Goal: Task Accomplishment & Management: Use online tool/utility

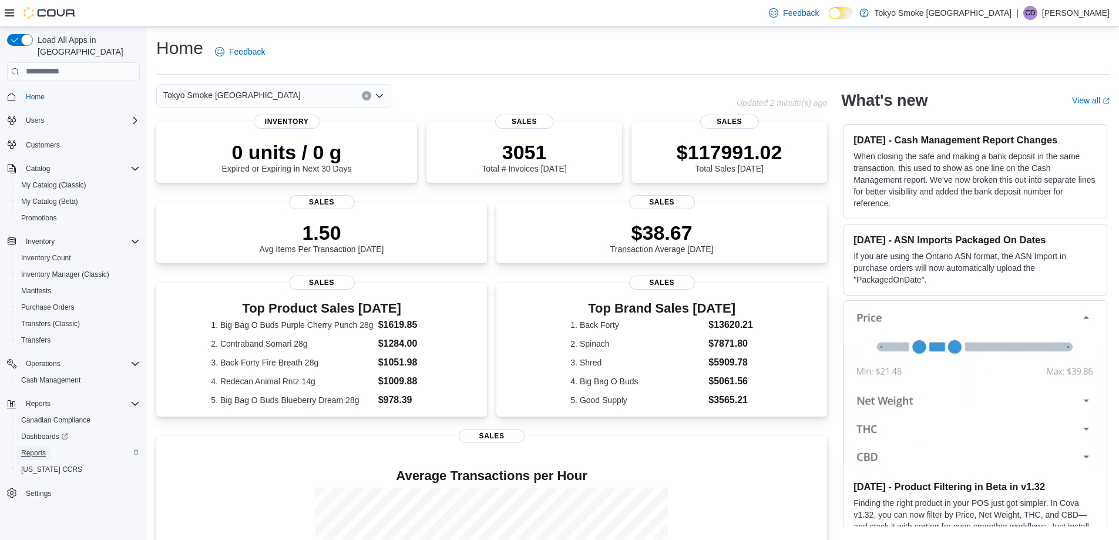
click at [41, 448] on span "Reports" at bounding box center [33, 452] width 25 height 9
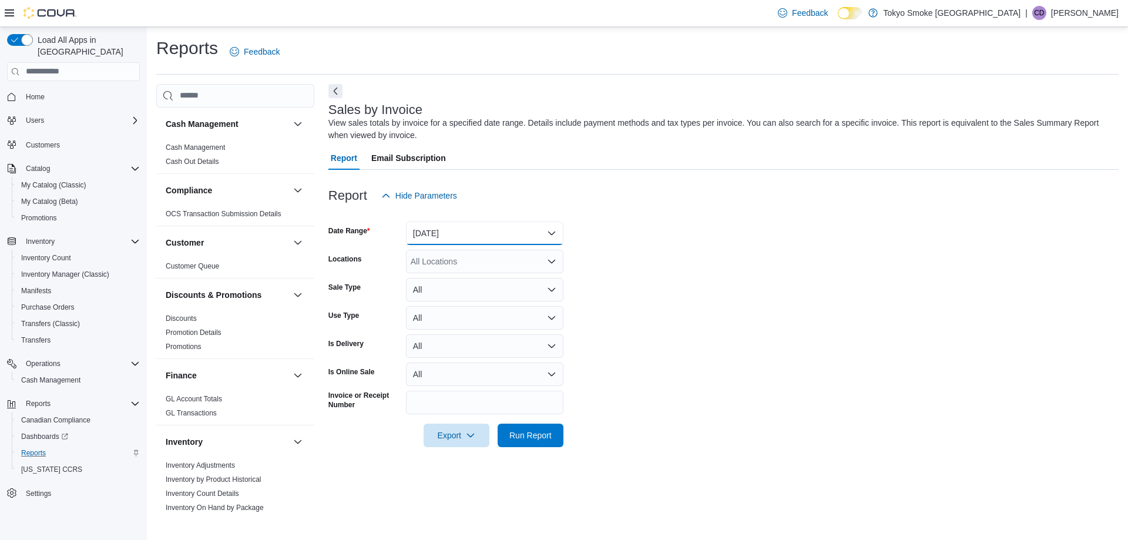
click at [500, 235] on button "[DATE]" at bounding box center [484, 232] width 157 height 23
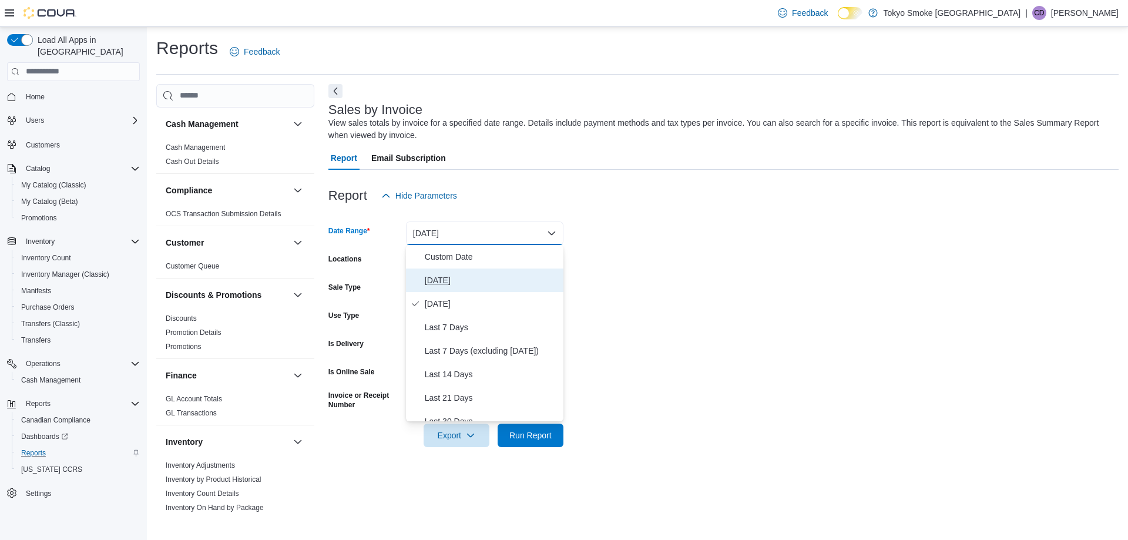
click at [444, 278] on span "[DATE]" at bounding box center [492, 280] width 134 height 14
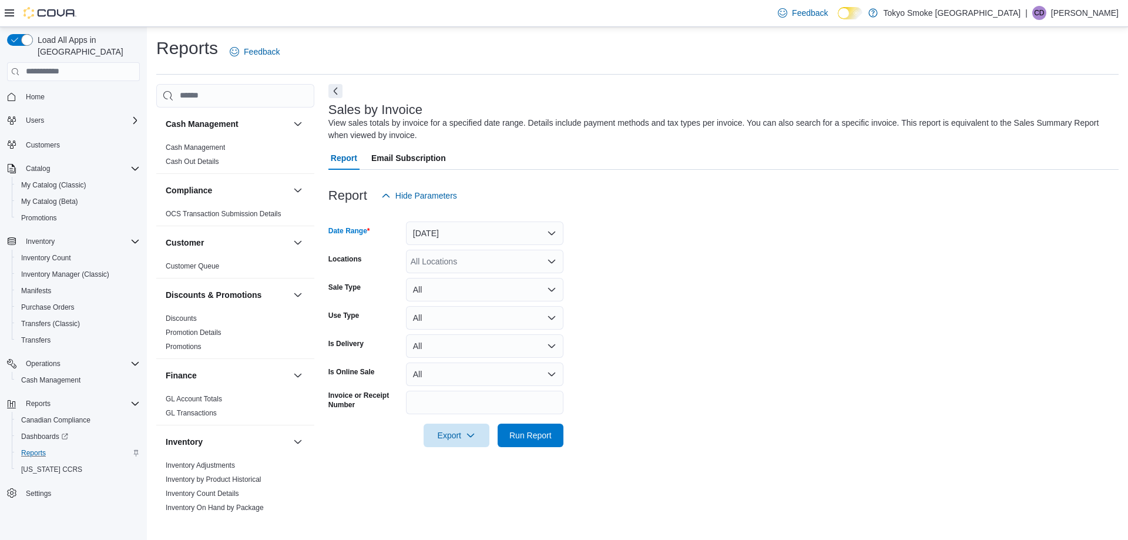
click at [461, 258] on div "All Locations" at bounding box center [484, 261] width 157 height 23
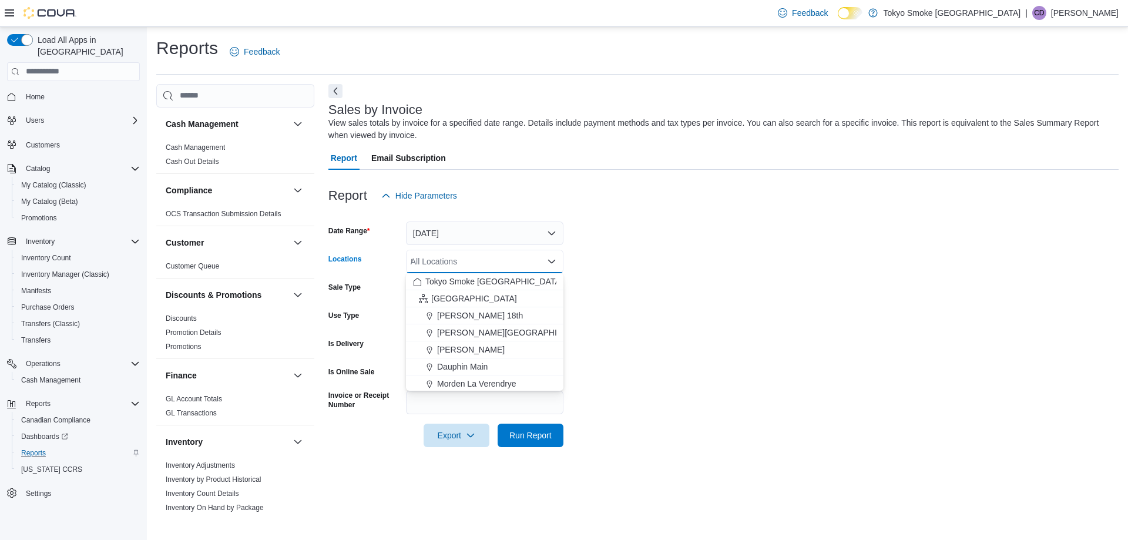
type input "***"
click at [530, 434] on span "Run Report" at bounding box center [530, 435] width 42 height 12
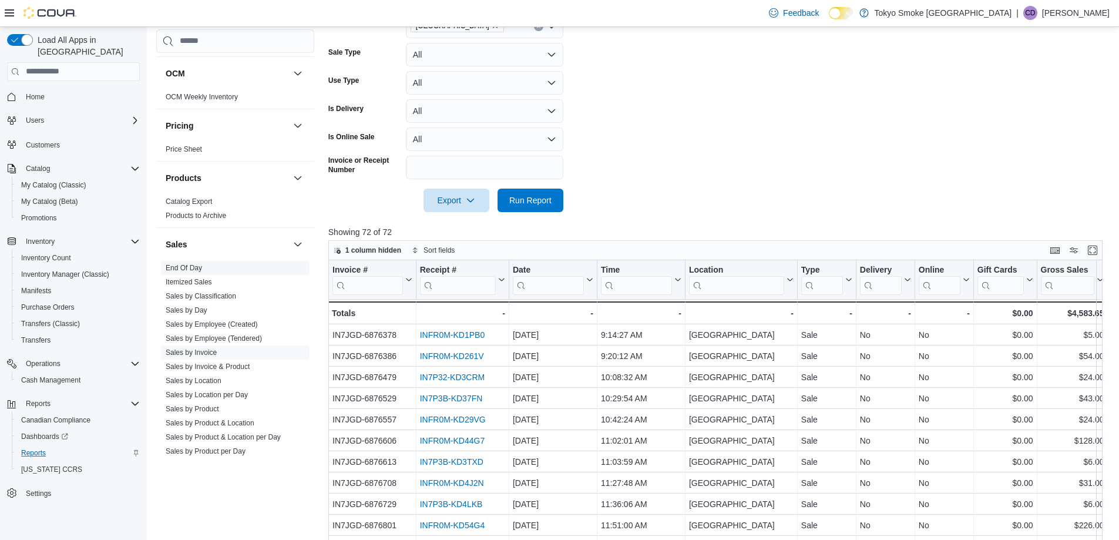
scroll to position [671, 0]
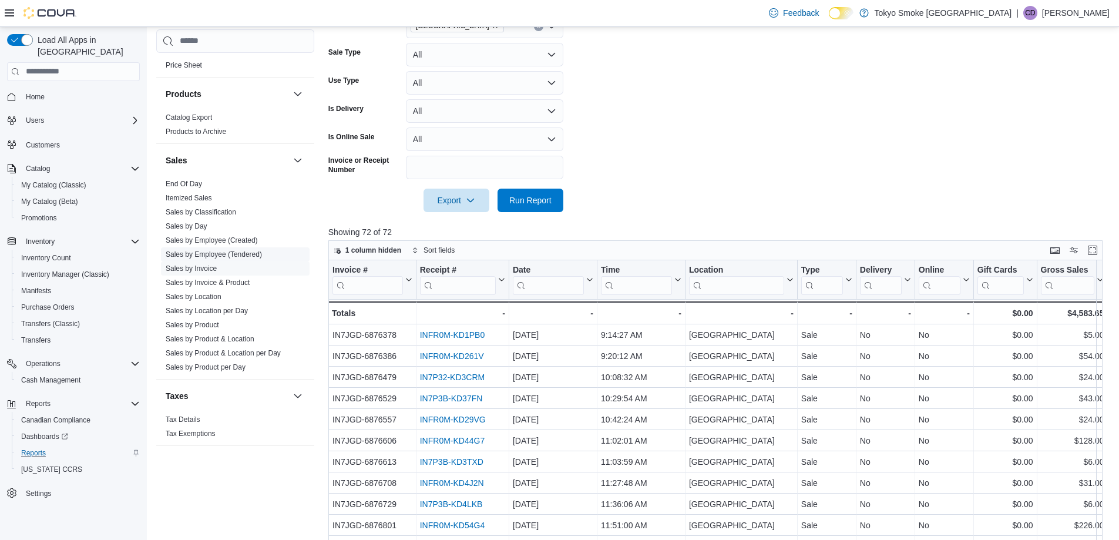
click at [236, 256] on link "Sales by Employee (Tendered)" at bounding box center [214, 254] width 96 height 8
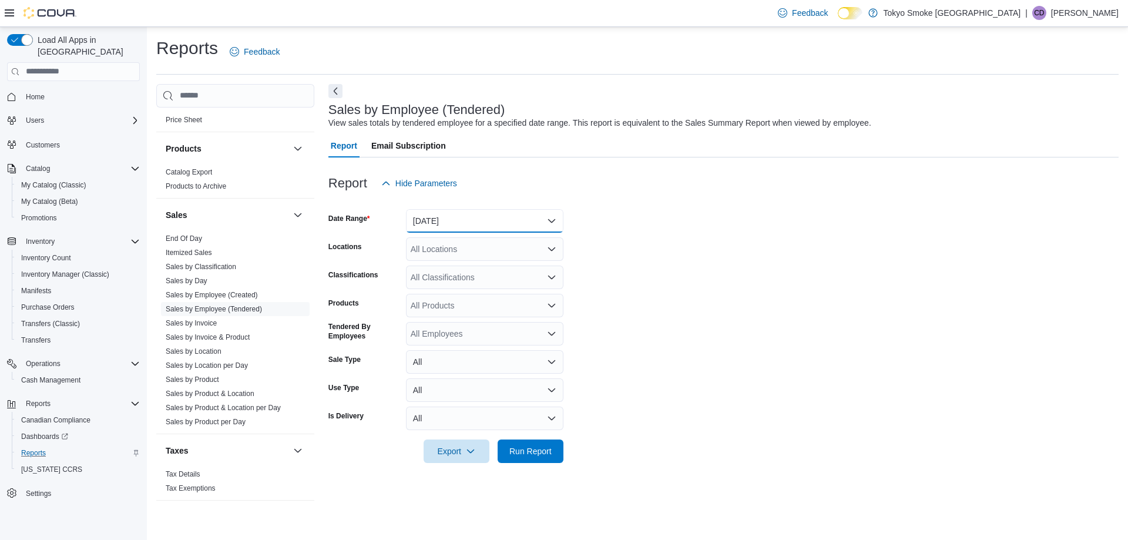
click at [453, 217] on button "[DATE]" at bounding box center [484, 220] width 157 height 23
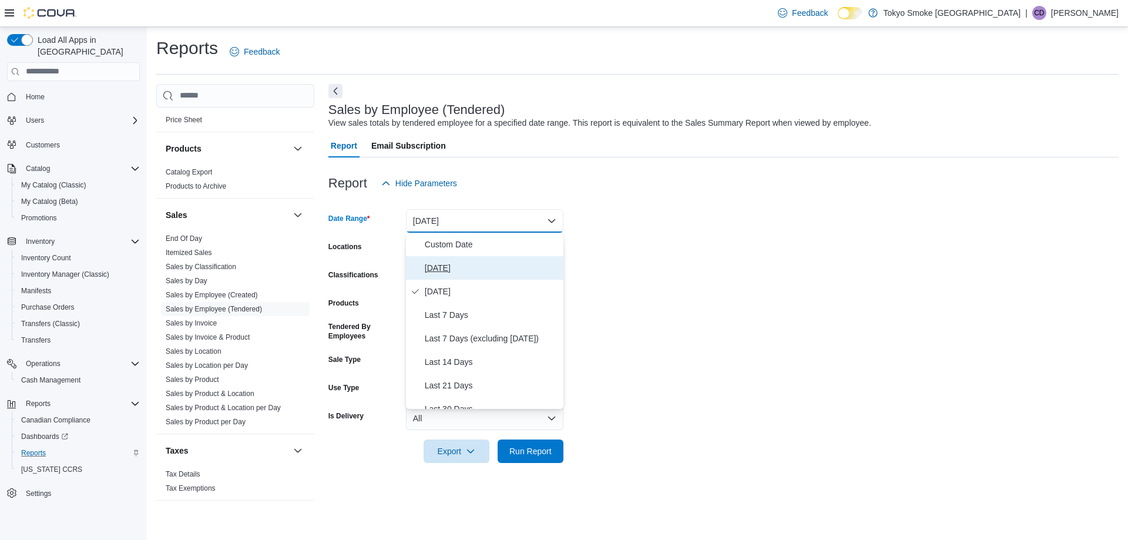
click at [441, 274] on span "[DATE]" at bounding box center [492, 268] width 134 height 14
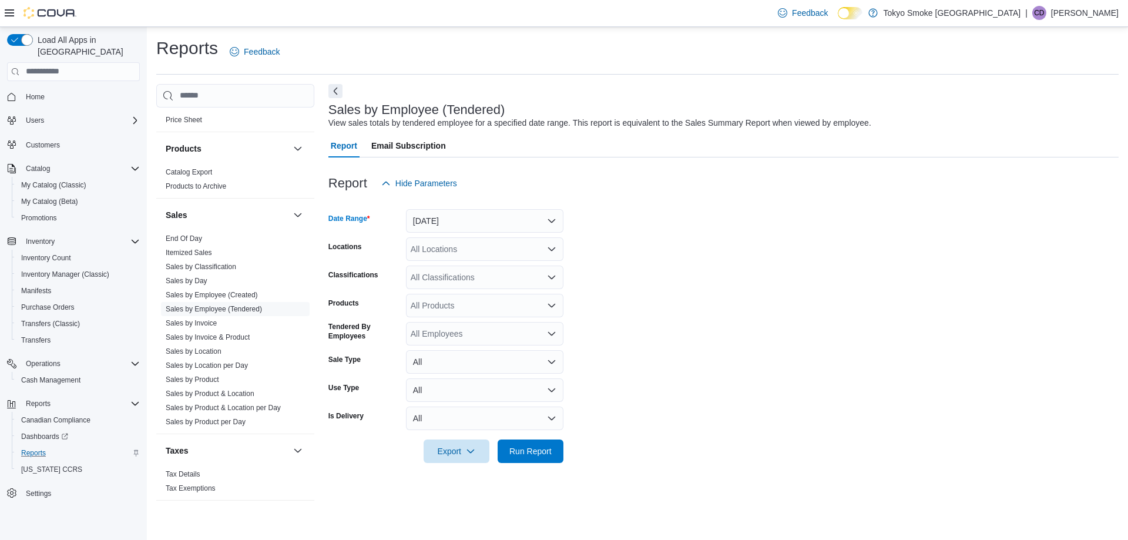
click at [444, 245] on div "All Locations" at bounding box center [484, 248] width 157 height 23
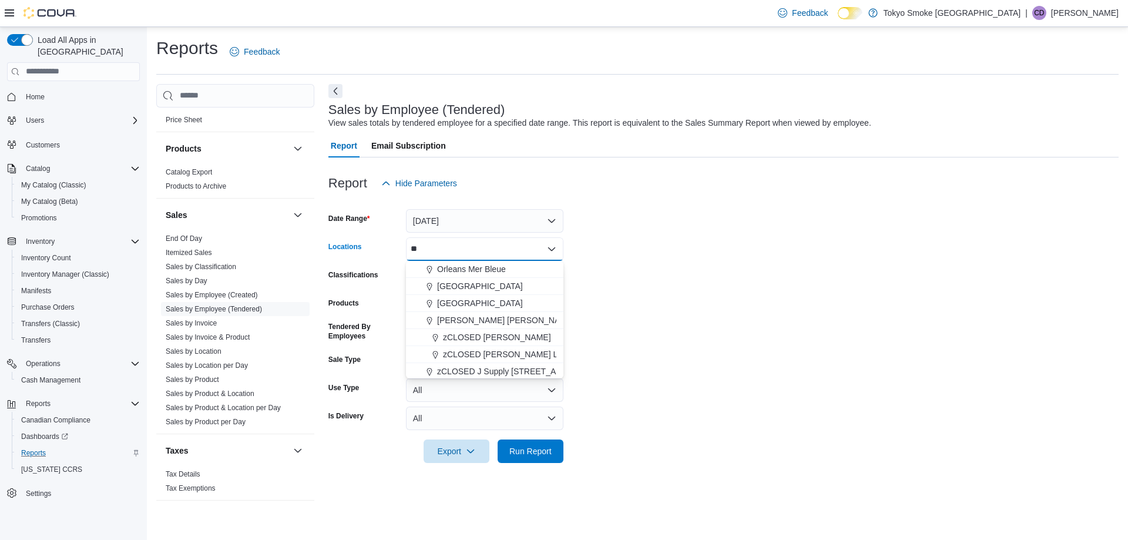
type input "***"
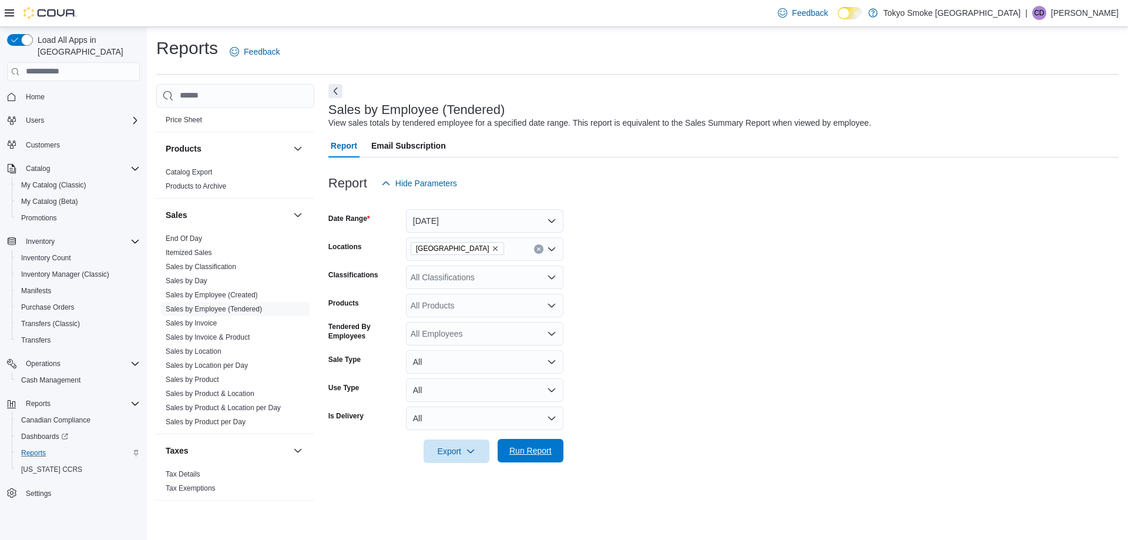
click at [543, 461] on span "Run Report" at bounding box center [531, 450] width 52 height 23
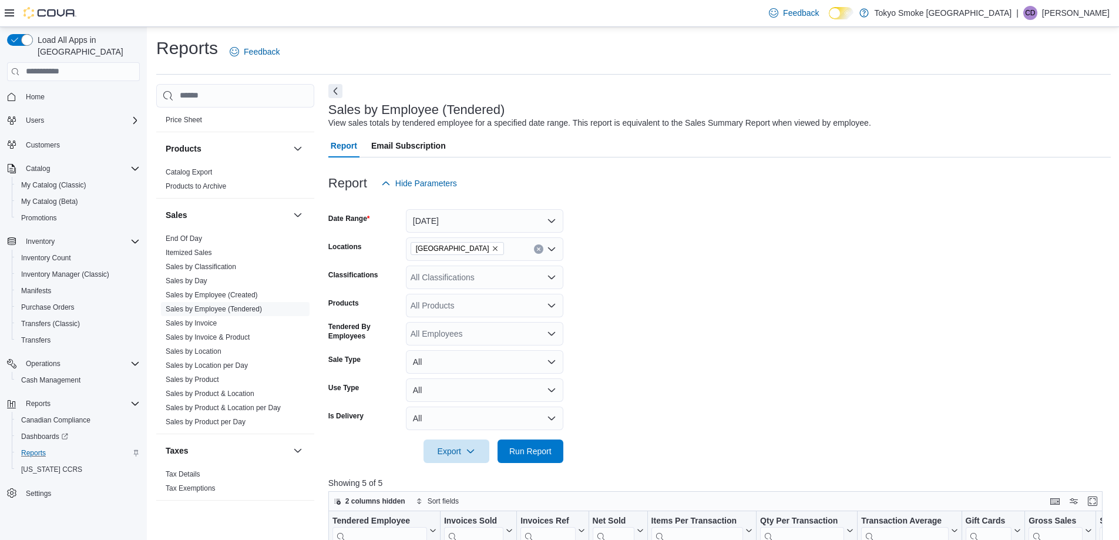
scroll to position [235, 0]
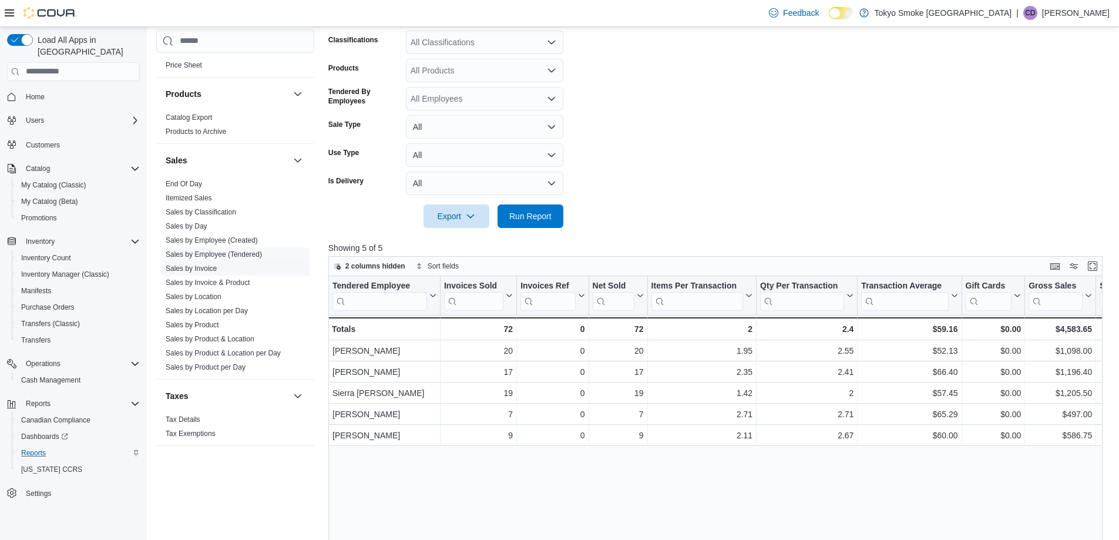
click at [194, 271] on link "Sales by Invoice" at bounding box center [191, 268] width 51 height 8
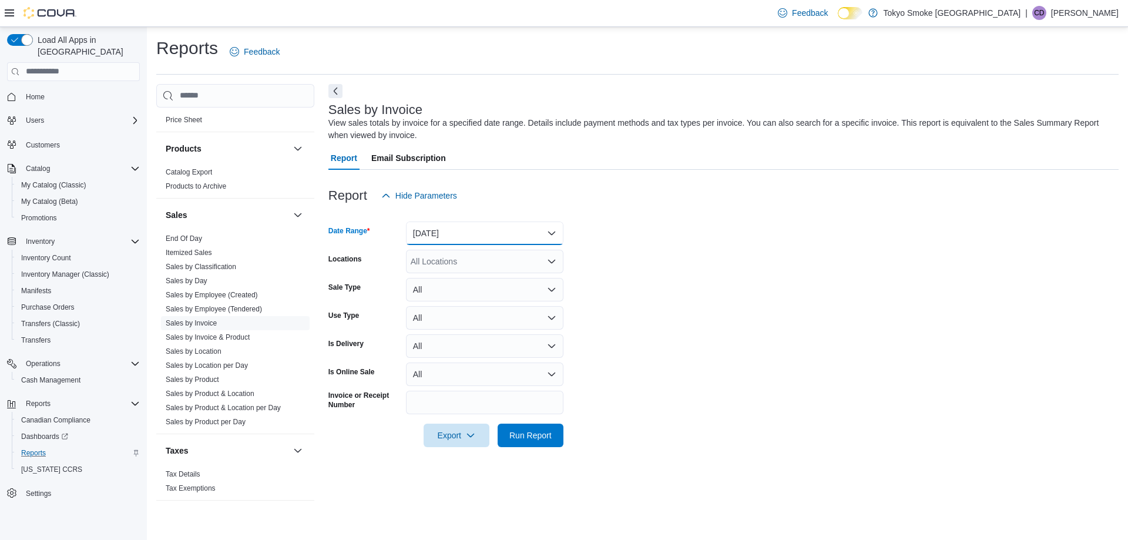
click at [451, 231] on button "[DATE]" at bounding box center [484, 232] width 157 height 23
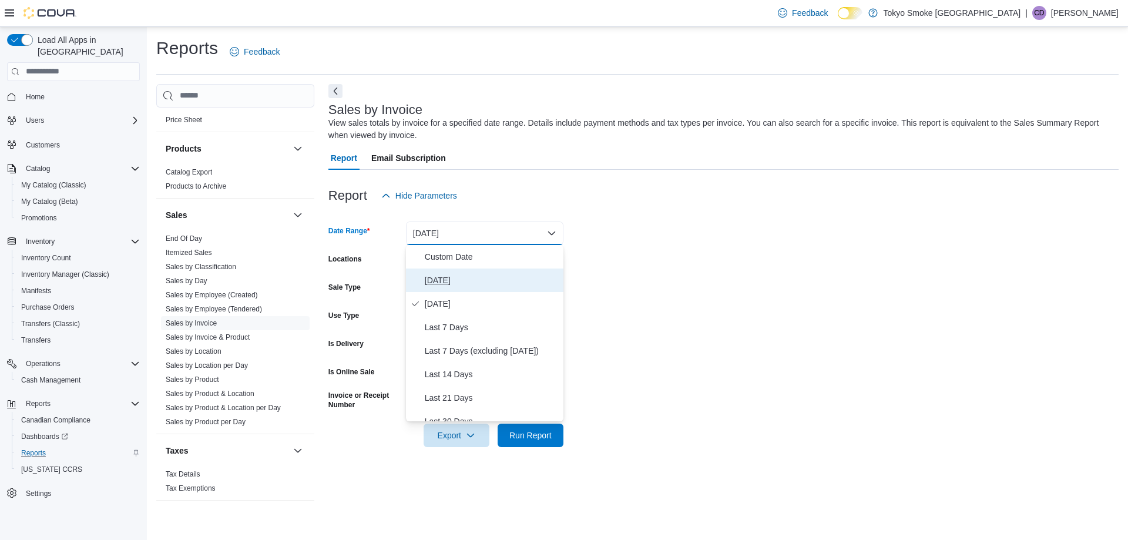
click at [446, 284] on span "[DATE]" at bounding box center [492, 280] width 134 height 14
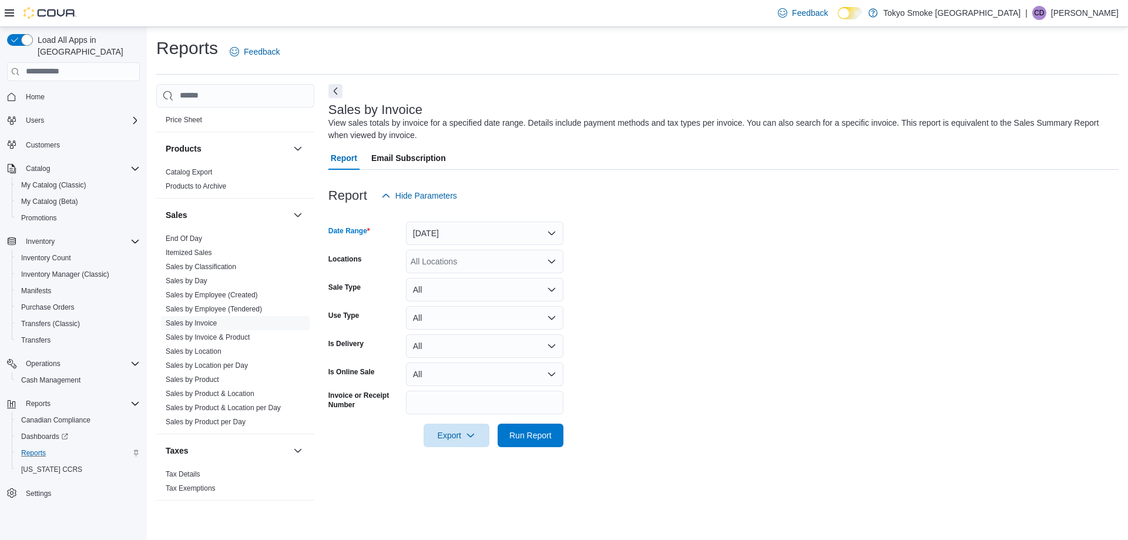
click at [467, 263] on div "All Locations" at bounding box center [484, 261] width 157 height 23
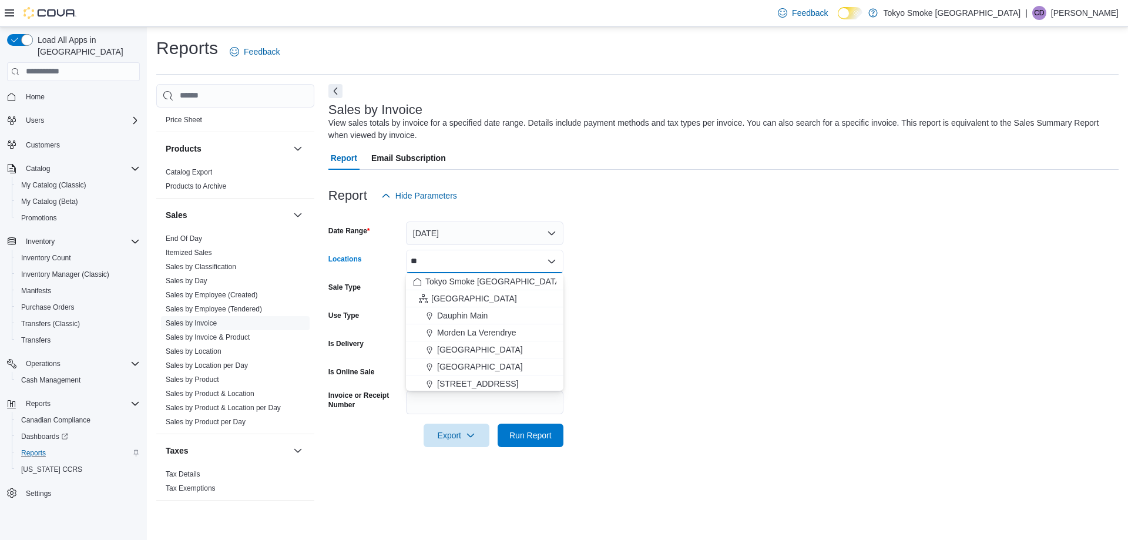
type input "***"
click at [452, 435] on span "Export" at bounding box center [457, 434] width 52 height 23
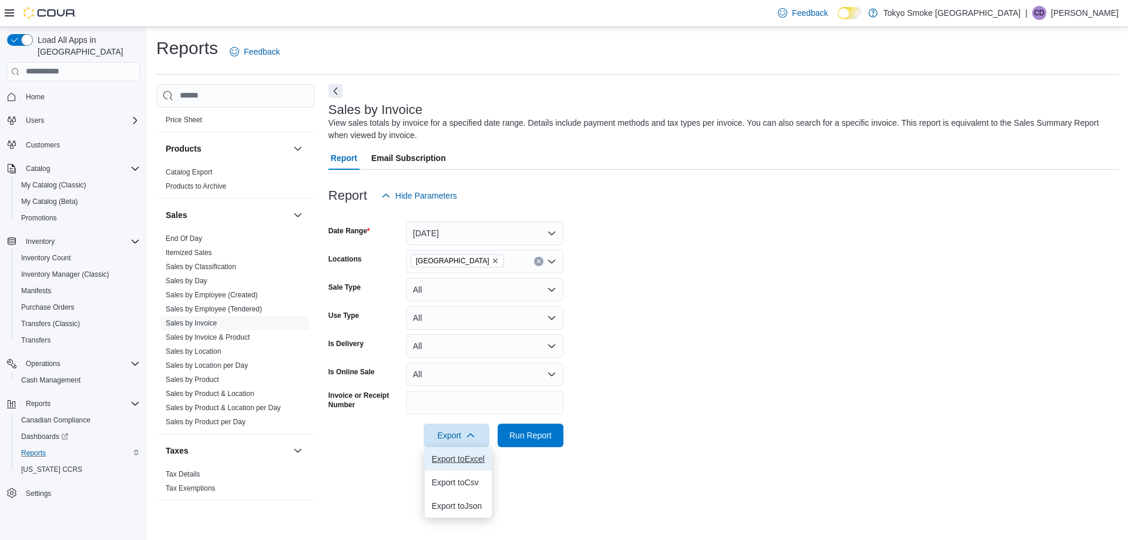
click at [455, 456] on span "Export to Excel" at bounding box center [458, 458] width 53 height 9
